Goal: Task Accomplishment & Management: Manage account settings

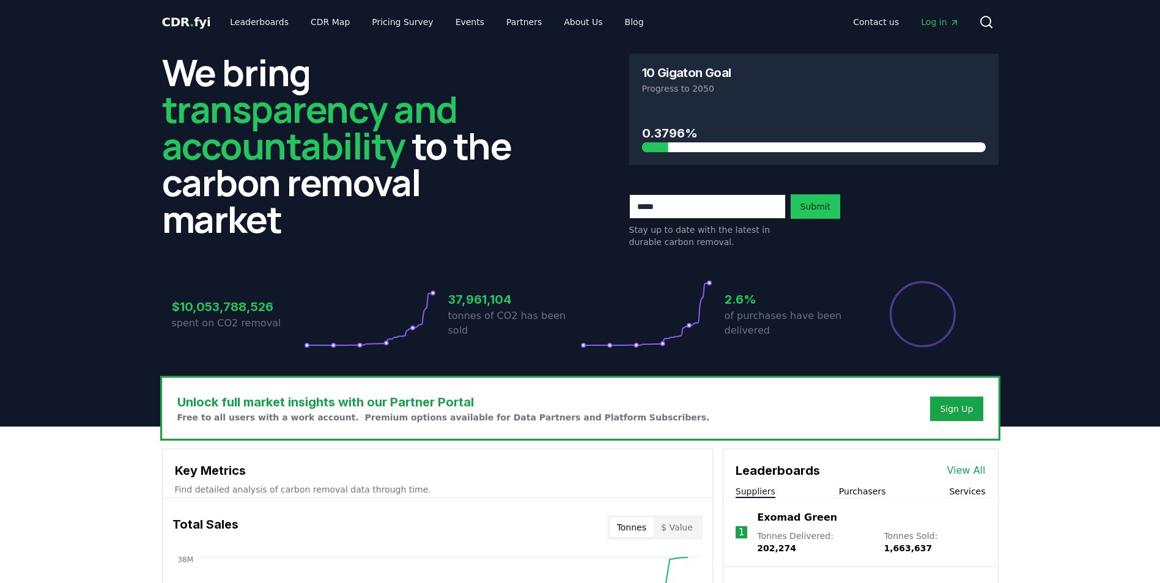
click at [2, 173] on header "We bring transparency and accountability to the carbon removal market 10 Gigato…" at bounding box center [580, 235] width 1160 height 383
click at [241, 145] on span "transparency and accountability" at bounding box center [309, 127] width 295 height 87
click at [926, 26] on span "Log in" at bounding box center [940, 22] width 38 height 12
click at [941, 17] on span "Log in" at bounding box center [940, 22] width 38 height 12
